Goal: Communication & Community: Participate in discussion

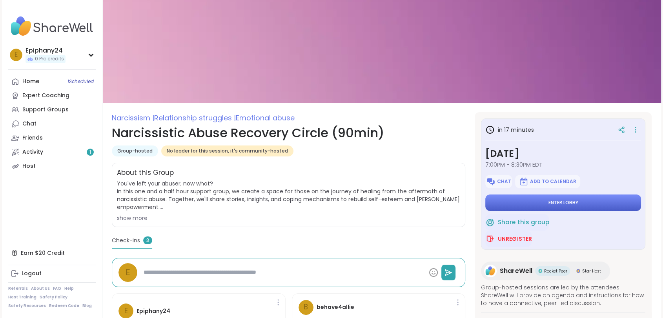
drag, startPoint x: 0, startPoint y: 0, endPoint x: 555, endPoint y: 200, distance: 590.3
click at [555, 200] on span "Enter lobby" at bounding box center [563, 203] width 30 height 6
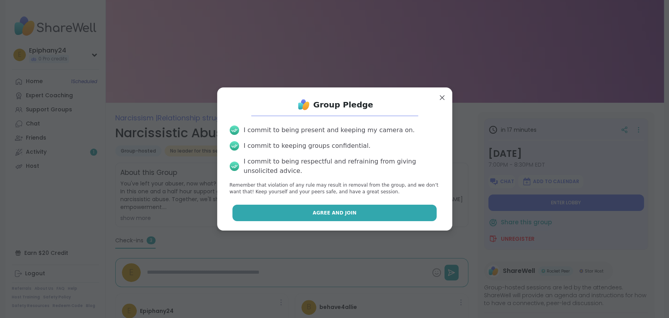
click at [325, 214] on span "Agree and Join" at bounding box center [335, 212] width 44 height 7
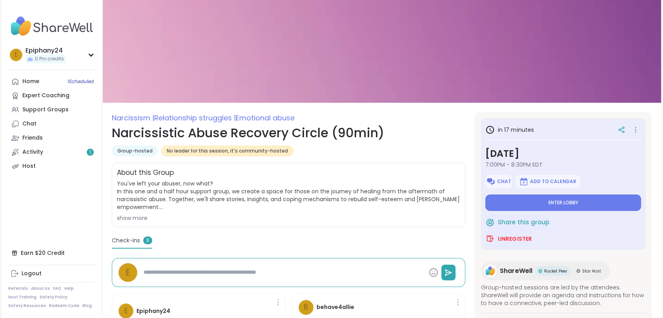
type textarea "*"
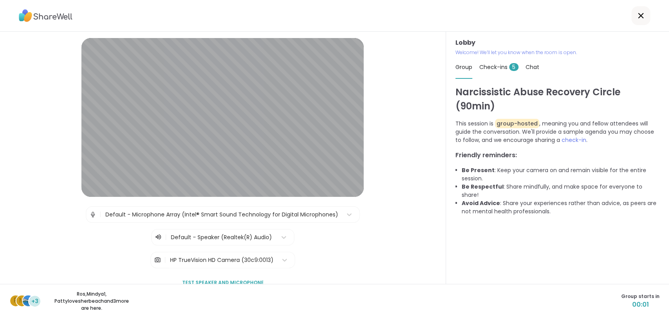
click at [154, 258] on img at bounding box center [157, 260] width 7 height 16
click at [180, 257] on div "HP TrueVision HD Camera (30c9:0013)" at bounding box center [222, 260] width 104 height 8
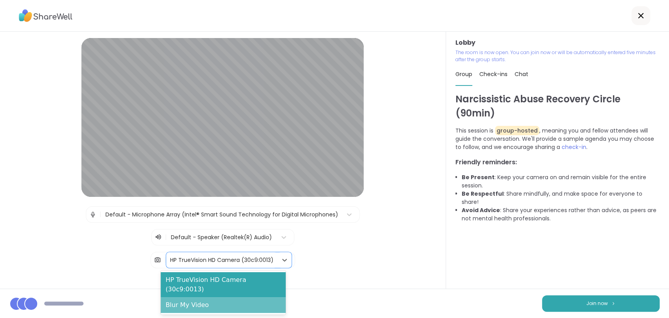
click at [178, 297] on div "Blur My Video" at bounding box center [223, 305] width 125 height 16
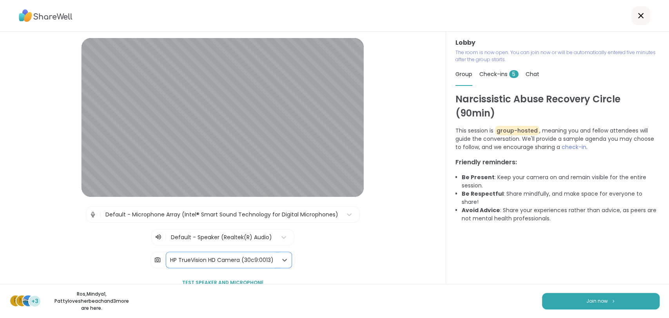
click at [207, 260] on div "HP TrueVision HD Camera (30c9:0013)" at bounding box center [222, 260] width 104 height 8
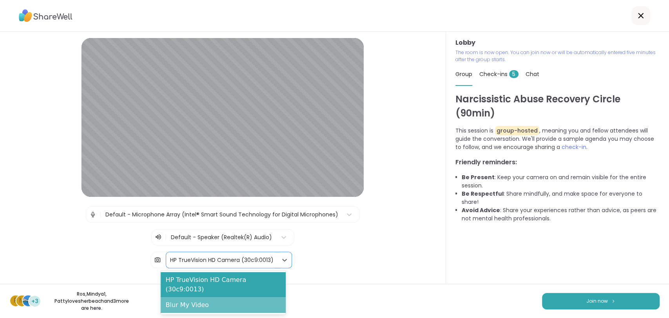
click at [185, 297] on div "Blur My Video" at bounding box center [223, 305] width 125 height 16
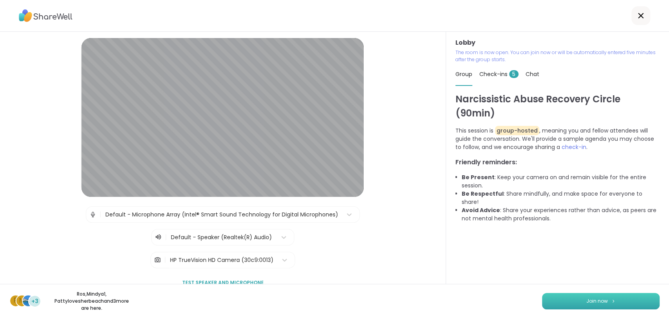
click at [592, 304] on span "Join now" at bounding box center [598, 301] width 22 height 7
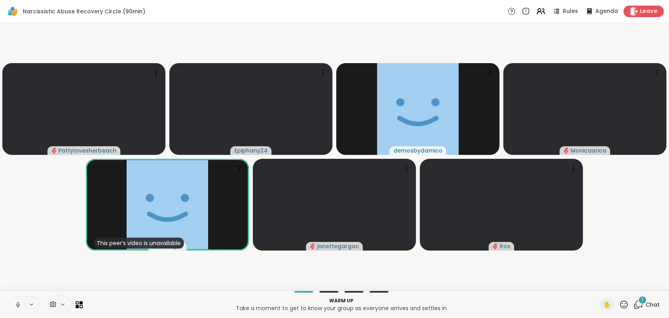
click at [646, 7] on span "Leave" at bounding box center [648, 11] width 17 height 8
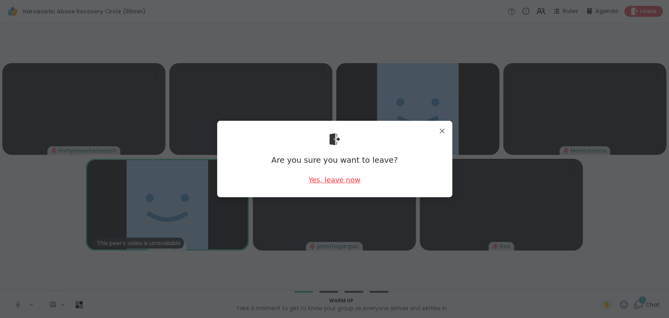
click at [330, 178] on div "Yes, leave now" at bounding box center [335, 180] width 52 height 10
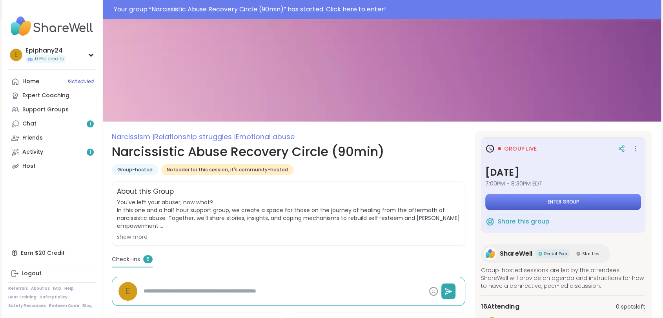
click at [549, 200] on span "Enter group" at bounding box center [563, 202] width 31 height 6
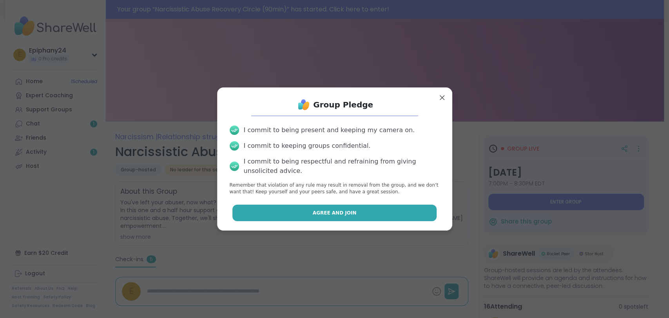
click at [306, 212] on button "Agree and Join" at bounding box center [335, 213] width 204 height 16
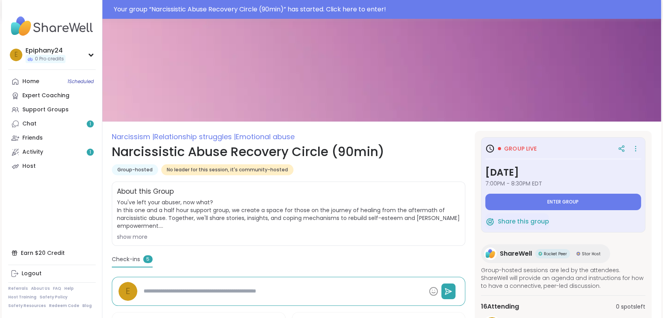
type textarea "*"
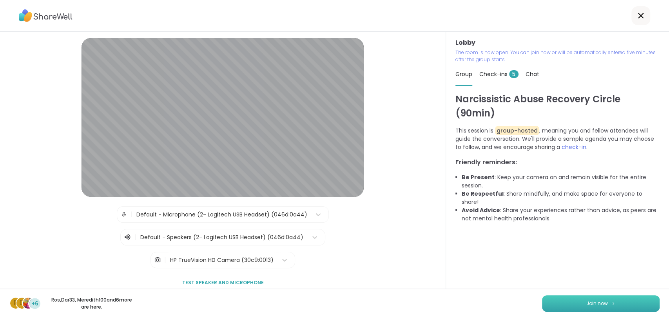
click at [599, 302] on span "Join now" at bounding box center [598, 303] width 22 height 7
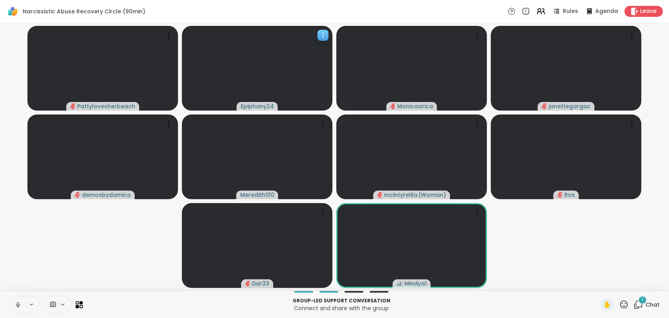
click at [322, 35] on icon at bounding box center [323, 35] width 8 height 8
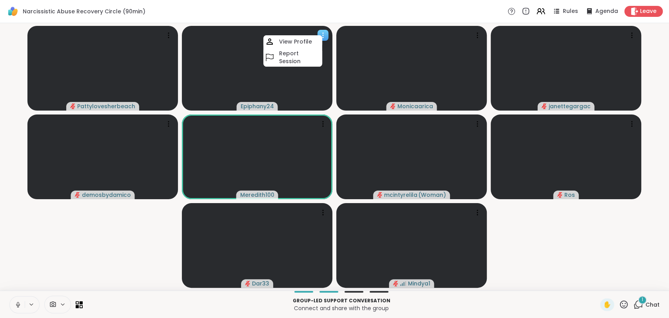
click at [303, 83] on video at bounding box center [257, 68] width 151 height 85
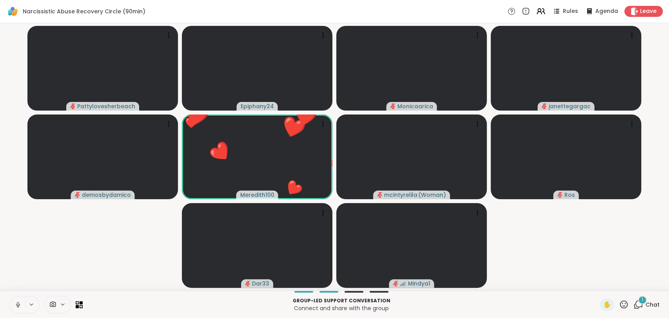
click at [17, 303] on icon at bounding box center [18, 304] width 2 height 4
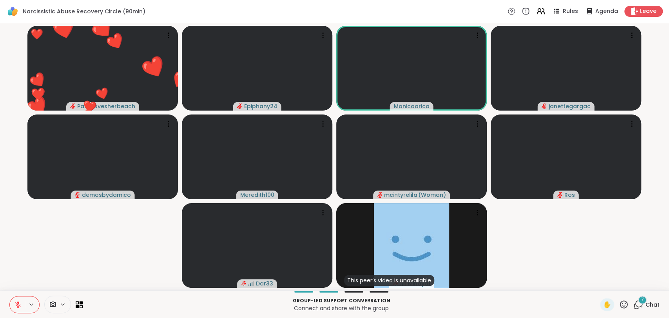
click at [619, 304] on icon at bounding box center [624, 305] width 10 height 10
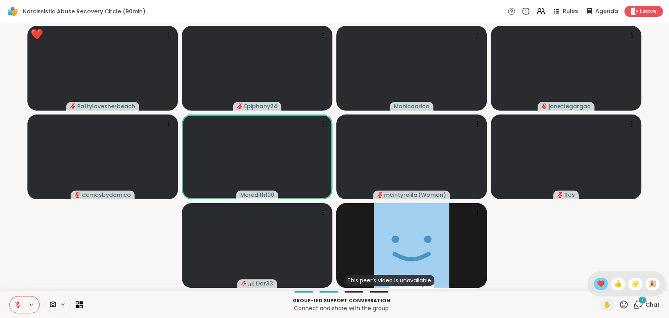
click at [597, 280] on span "❤️" at bounding box center [601, 283] width 8 height 9
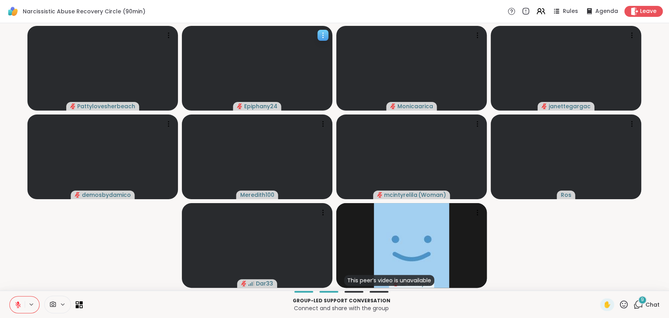
click at [242, 104] on icon "audio-muted" at bounding box center [239, 106] width 5 height 5
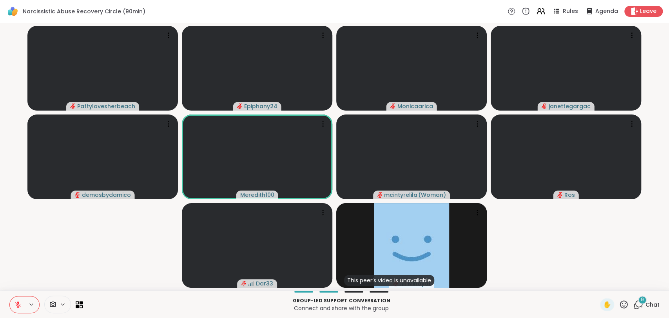
click at [19, 302] on icon at bounding box center [18, 302] width 2 height 3
click at [18, 304] on icon at bounding box center [18, 304] width 7 height 7
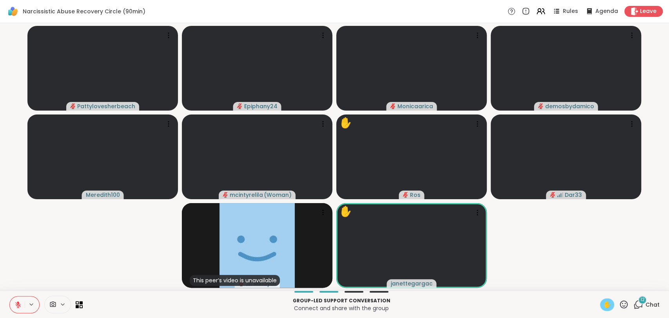
click at [604, 306] on span "✋" at bounding box center [608, 304] width 8 height 9
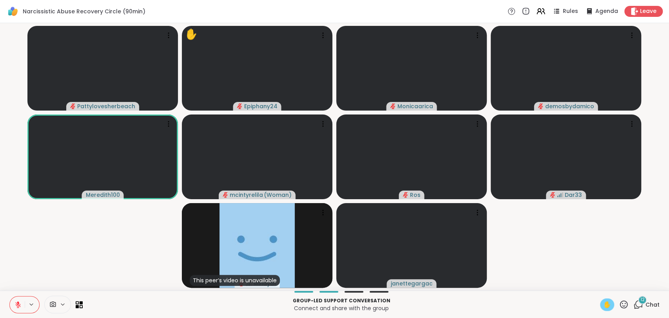
click at [16, 302] on icon at bounding box center [17, 304] width 5 height 5
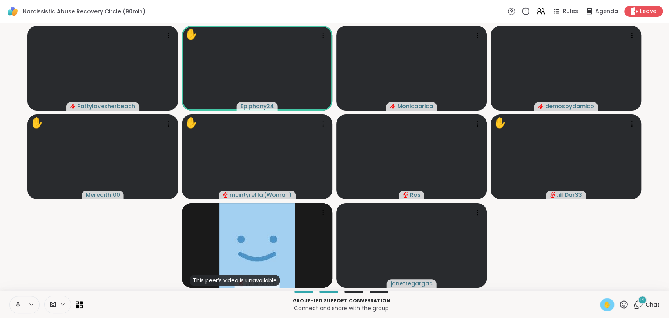
click at [16, 304] on icon at bounding box center [18, 305] width 4 height 2
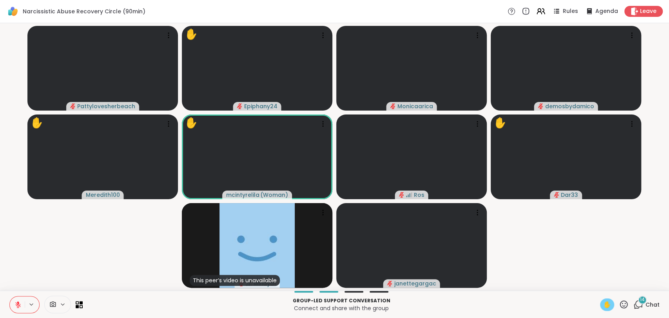
click at [604, 305] on span "✋" at bounding box center [608, 304] width 8 height 9
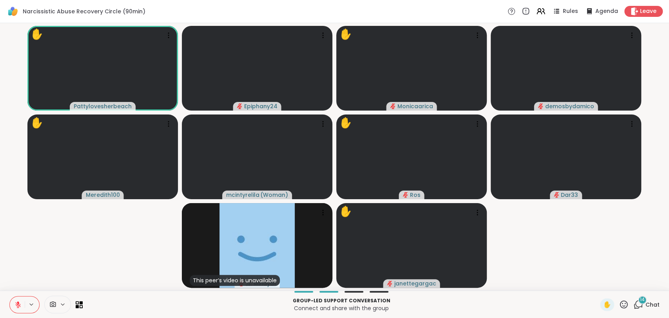
click at [649, 304] on span "Chat" at bounding box center [653, 305] width 14 height 8
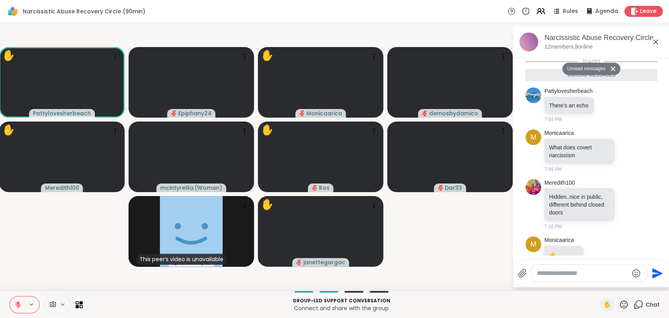
scroll to position [540, 0]
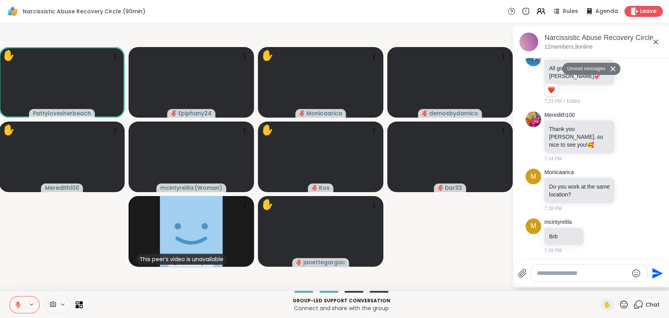
click at [564, 274] on textarea "Type your message" at bounding box center [582, 273] width 91 height 8
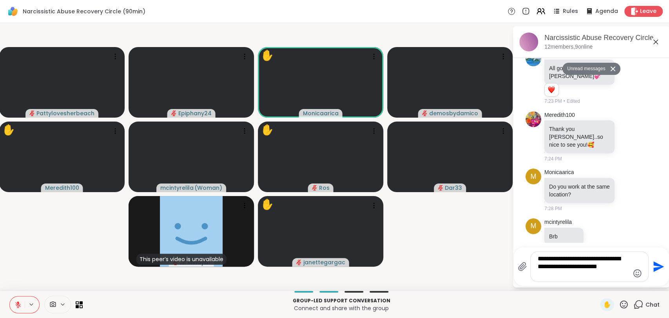
scroll to position [0, 0]
type textarea "**********"
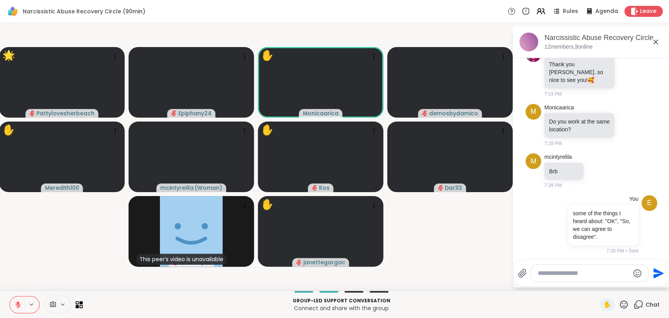
scroll to position [598, 0]
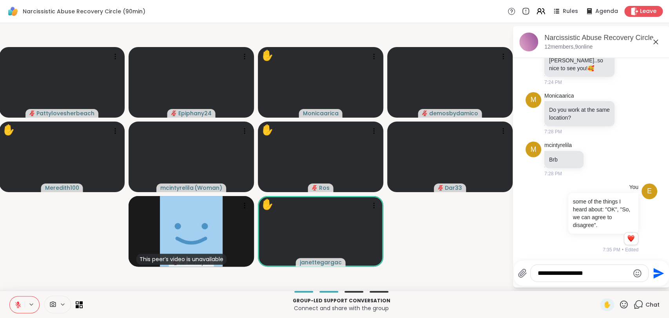
type textarea "**********"
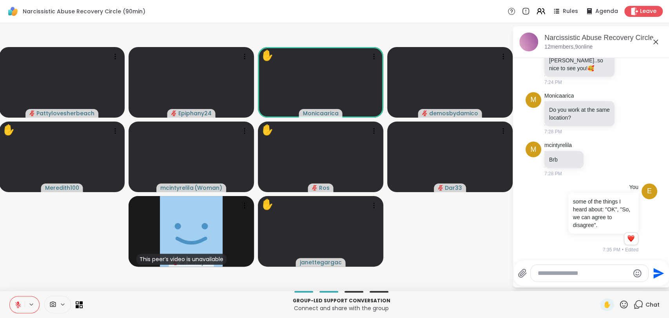
scroll to position [648, 0]
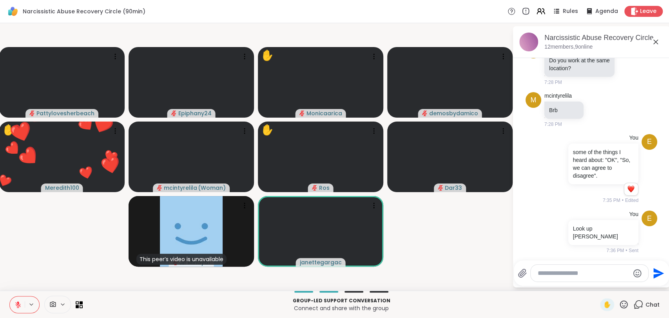
click at [619, 307] on icon at bounding box center [624, 305] width 10 height 10
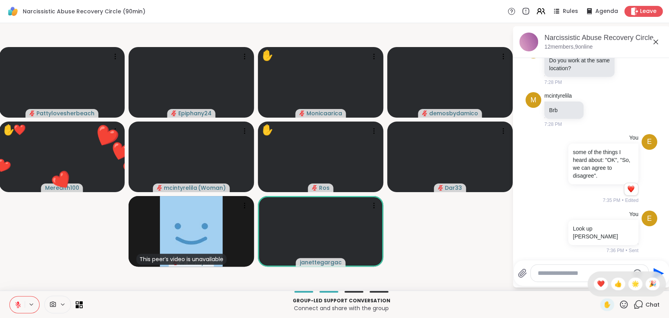
click at [597, 285] on span "❤️" at bounding box center [601, 283] width 8 height 9
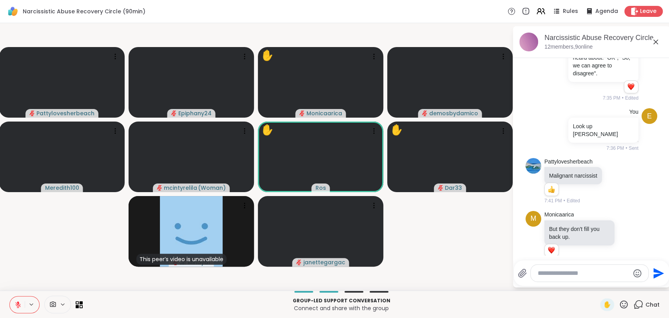
scroll to position [762, 0]
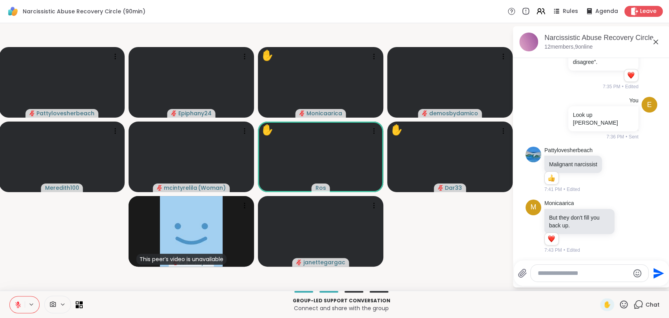
click at [619, 304] on icon at bounding box center [624, 305] width 10 height 10
click at [597, 285] on span "❤️" at bounding box center [601, 283] width 8 height 9
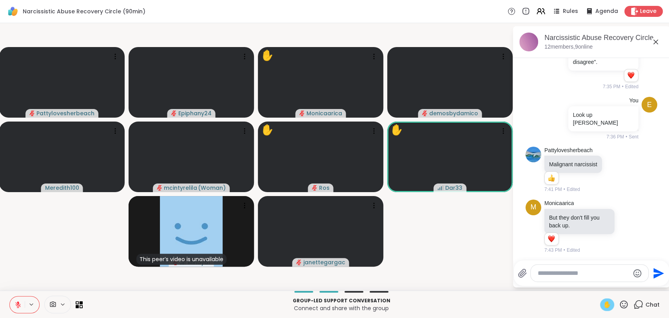
click at [604, 305] on span "✋" at bounding box center [608, 304] width 8 height 9
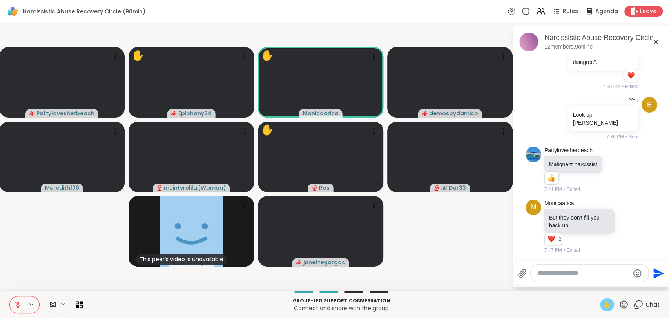
click at [18, 302] on icon at bounding box center [18, 302] width 2 height 3
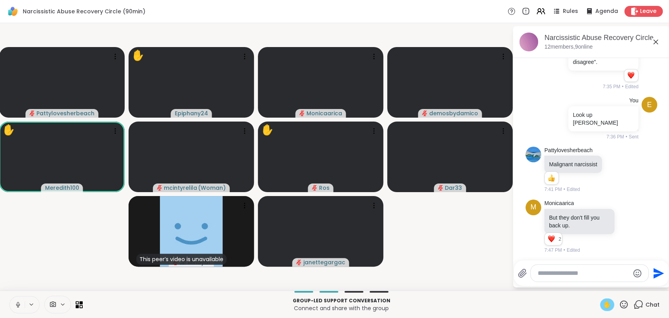
click at [604, 305] on span "✋" at bounding box center [608, 304] width 8 height 9
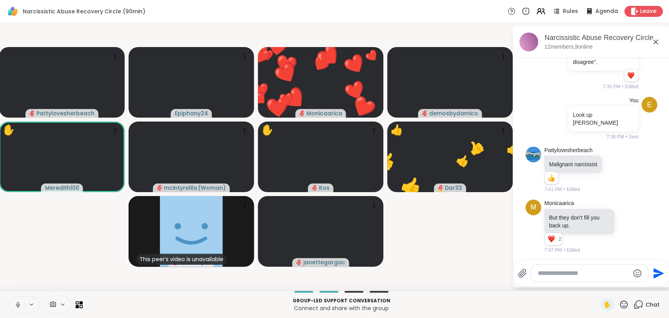
click at [18, 305] on icon at bounding box center [18, 304] width 7 height 7
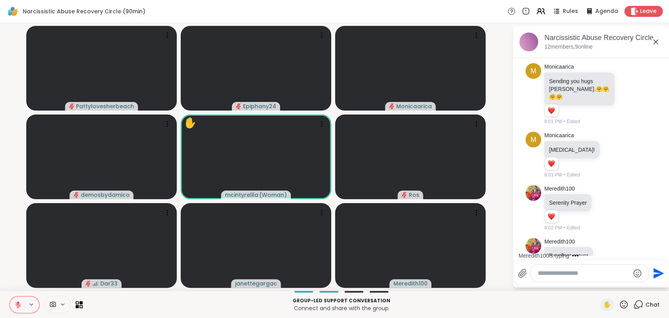
scroll to position [1012, 0]
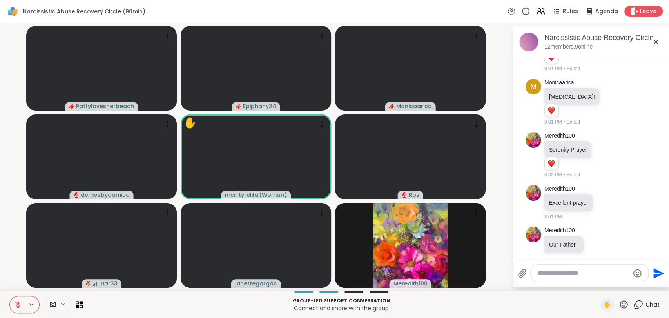
click at [619, 303] on icon at bounding box center [624, 305] width 10 height 10
click at [597, 284] on span "❤️" at bounding box center [601, 283] width 8 height 9
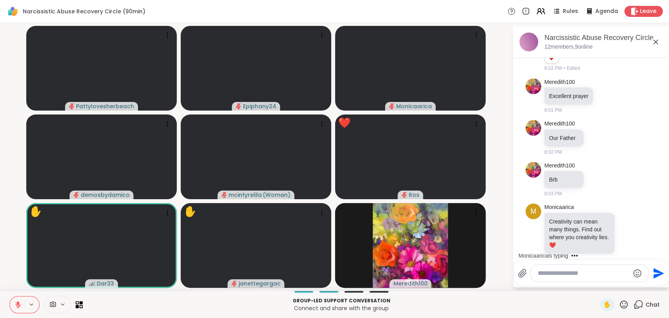
scroll to position [1161, 0]
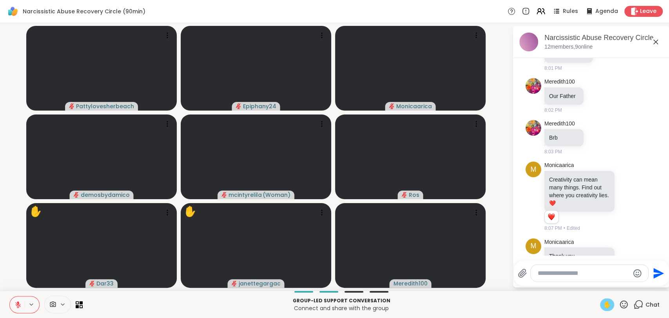
click at [604, 301] on span "✋" at bounding box center [608, 304] width 8 height 9
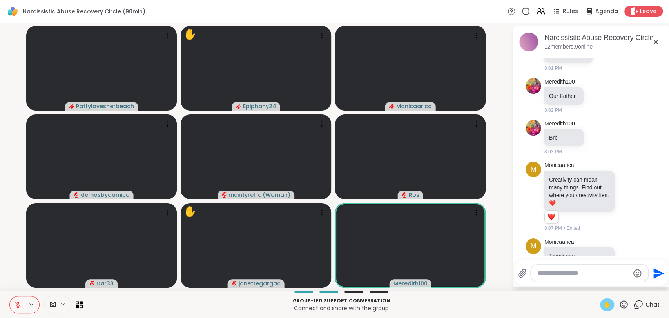
click at [16, 306] on icon at bounding box center [18, 304] width 7 height 7
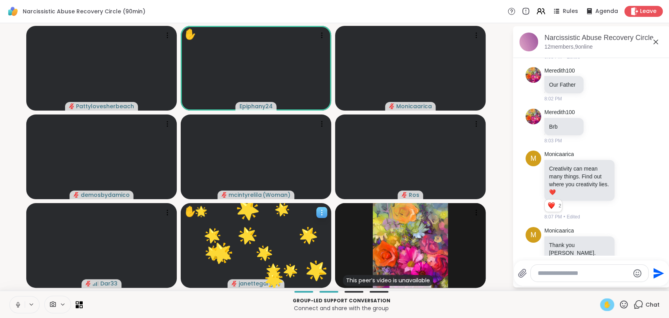
scroll to position [1194, 0]
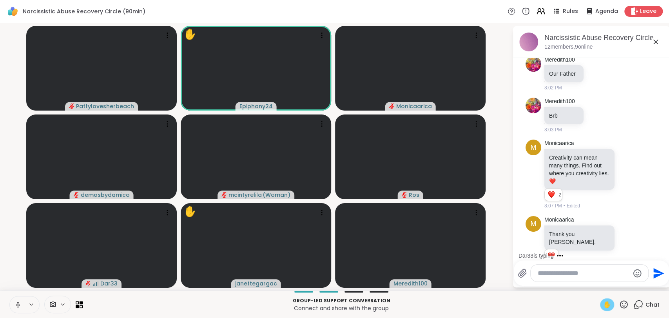
click at [18, 306] on icon at bounding box center [18, 307] width 0 height 2
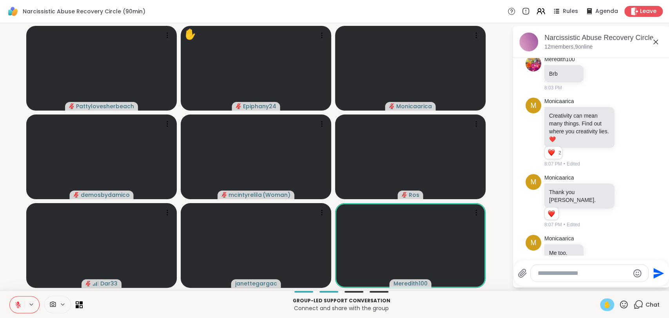
scroll to position [1247, 0]
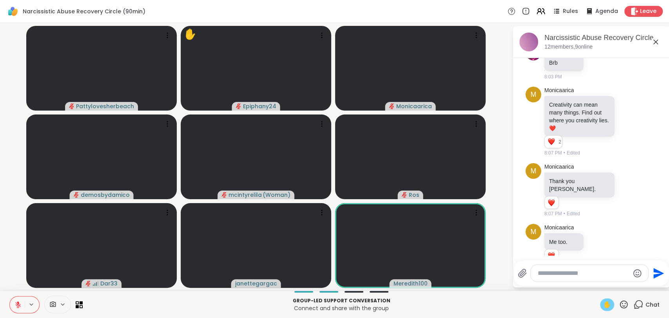
click at [19, 305] on icon at bounding box center [18, 304] width 7 height 7
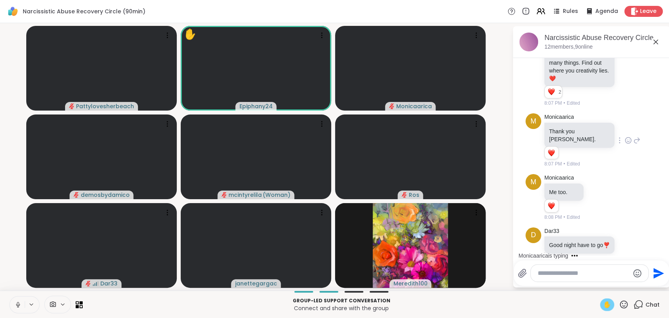
scroll to position [1354, 0]
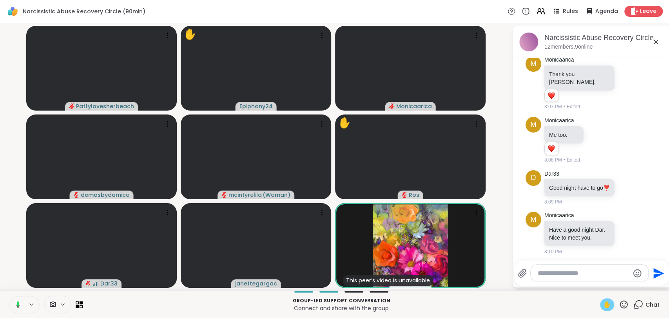
click at [604, 304] on span "✋" at bounding box center [608, 304] width 8 height 9
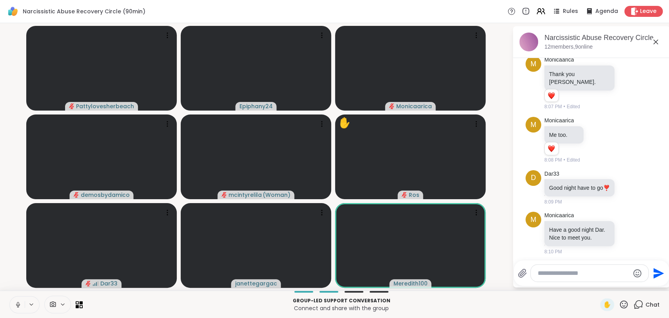
drag, startPoint x: 16, startPoint y: 302, endPoint x: 35, endPoint y: 314, distance: 22.2
click at [16, 303] on icon at bounding box center [18, 304] width 7 height 7
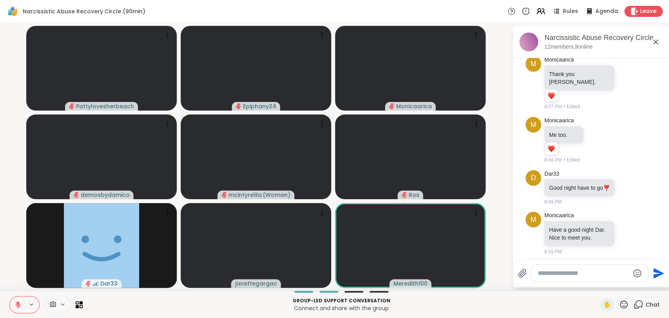
click at [19, 301] on icon at bounding box center [18, 304] width 7 height 7
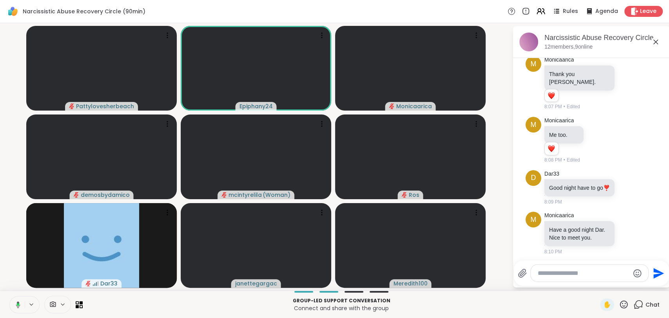
click at [553, 274] on textarea "Type your message" at bounding box center [583, 273] width 91 height 8
type textarea "**********"
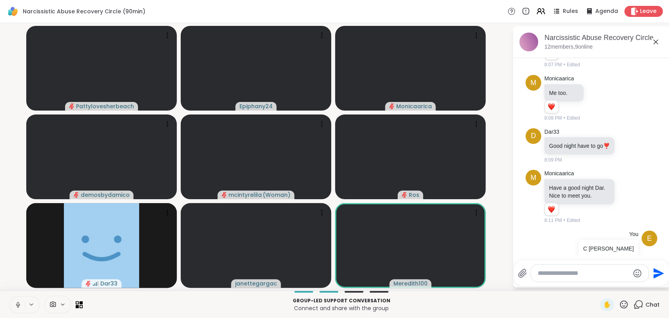
click at [17, 305] on icon at bounding box center [18, 305] width 4 height 2
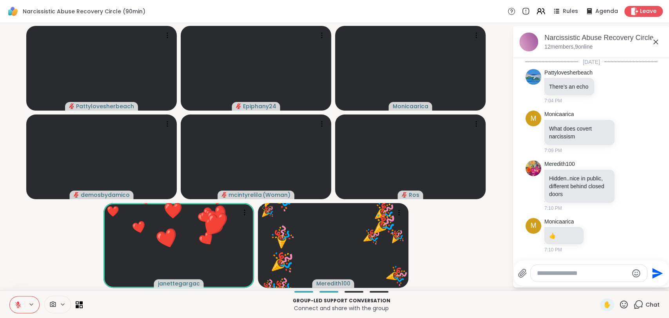
scroll to position [1396, 0]
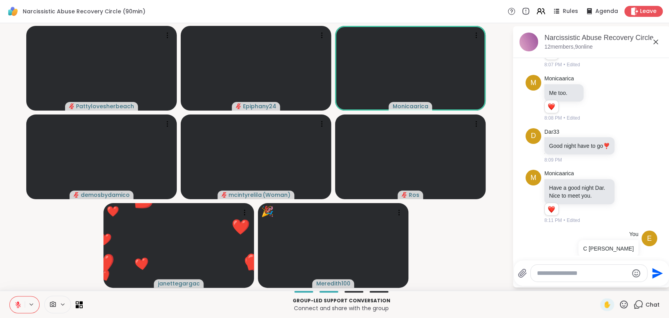
click at [619, 302] on icon at bounding box center [624, 305] width 10 height 10
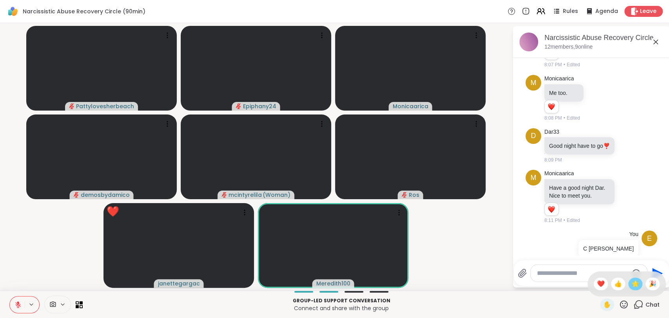
click at [632, 286] on span "🌟" at bounding box center [636, 283] width 8 height 9
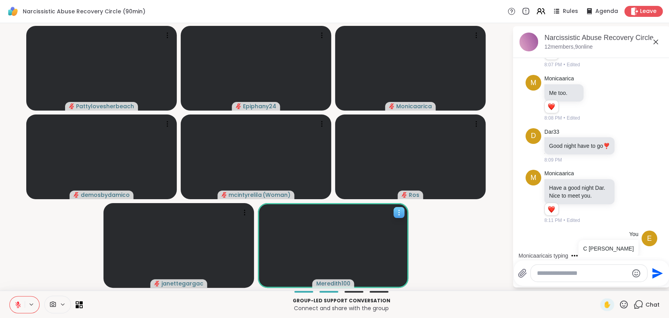
scroll to position [1449, 0]
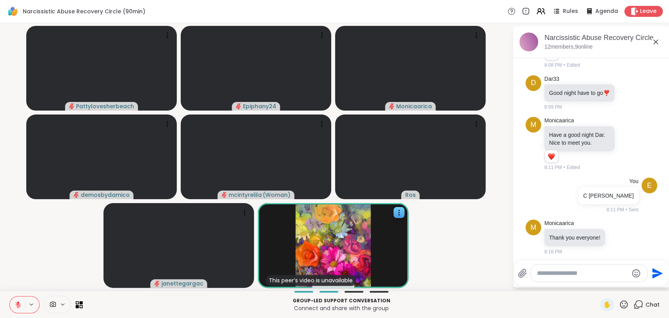
click at [560, 274] on textarea "Type your message" at bounding box center [582, 273] width 91 height 8
type textarea "**********"
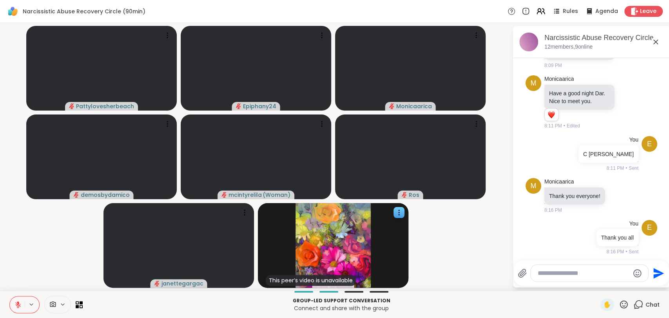
scroll to position [1502, 0]
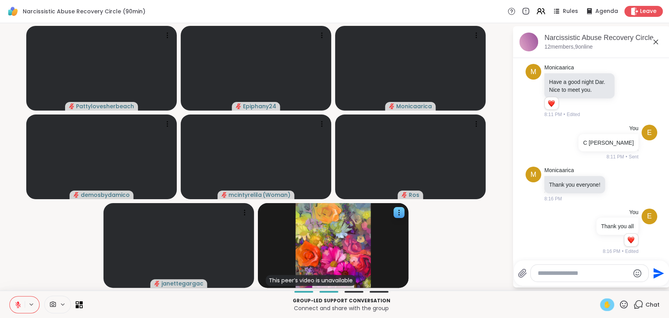
click at [604, 305] on span "✋" at bounding box center [608, 304] width 8 height 9
click at [17, 306] on icon at bounding box center [17, 304] width 5 height 5
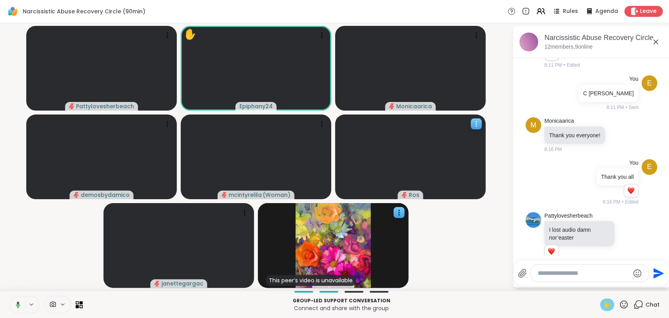
scroll to position [1563, 0]
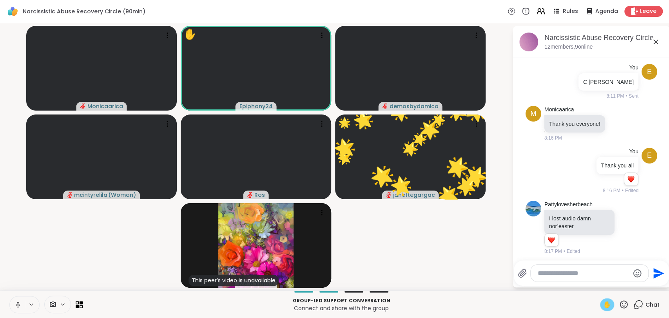
click at [604, 305] on span "✋" at bounding box center [608, 304] width 8 height 9
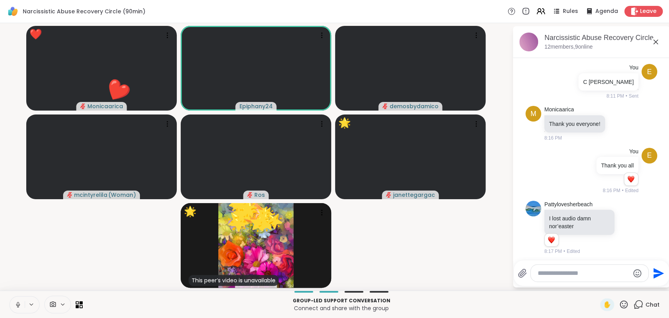
click at [19, 304] on icon at bounding box center [18, 305] width 4 height 2
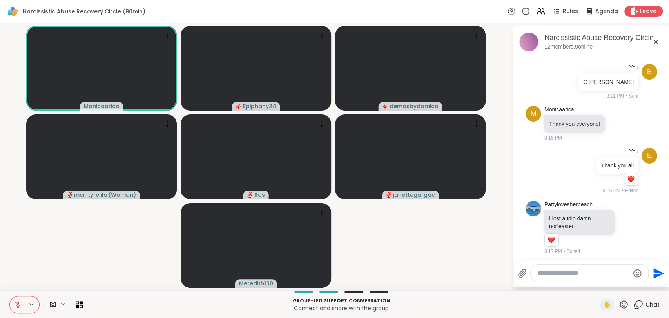
click at [557, 269] on div at bounding box center [590, 273] width 118 height 17
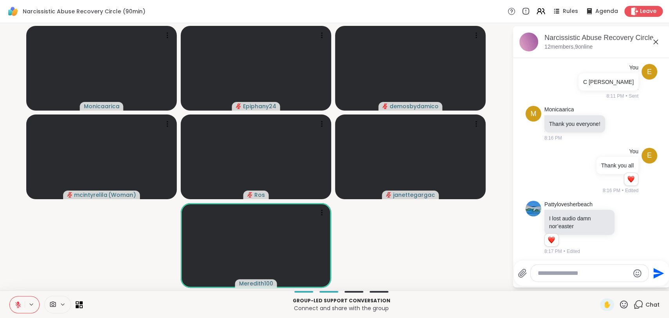
click at [550, 271] on textarea "Type your message" at bounding box center [583, 273] width 91 height 8
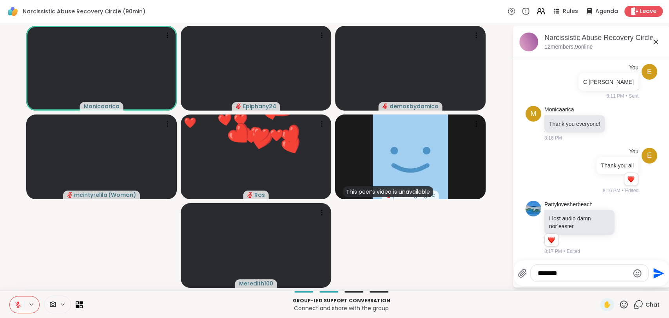
type textarea "*********"
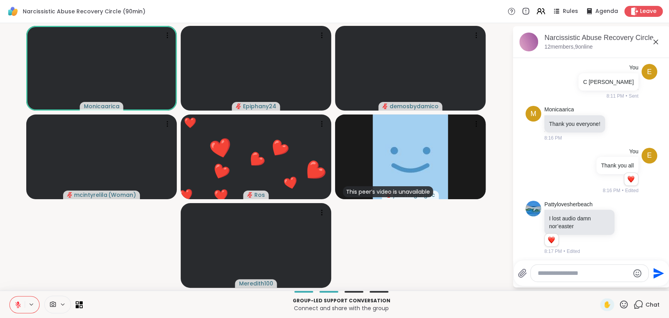
scroll to position [1604, 0]
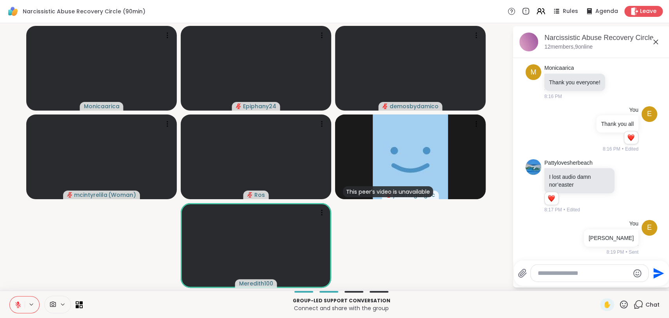
click at [19, 302] on icon at bounding box center [18, 304] width 7 height 7
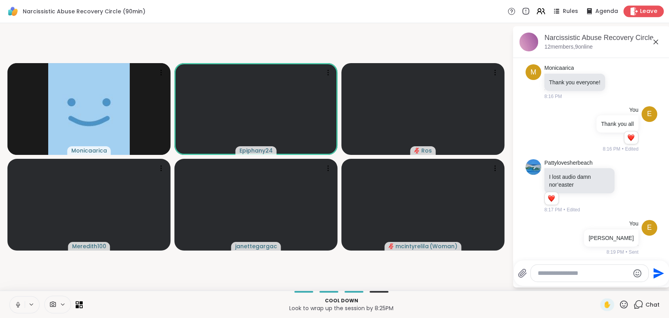
click at [644, 12] on span "Leave" at bounding box center [648, 11] width 17 height 8
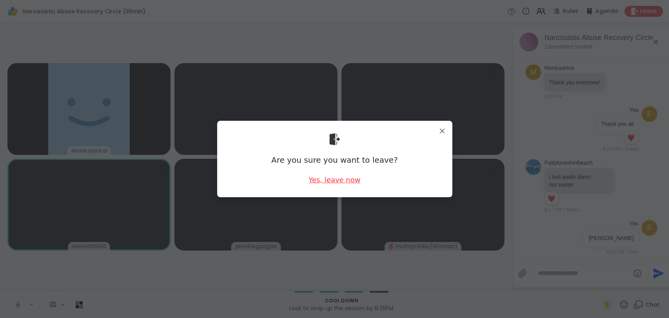
click at [338, 183] on div "Yes, leave now" at bounding box center [335, 180] width 52 height 10
